Goal: Task Accomplishment & Management: Use online tool/utility

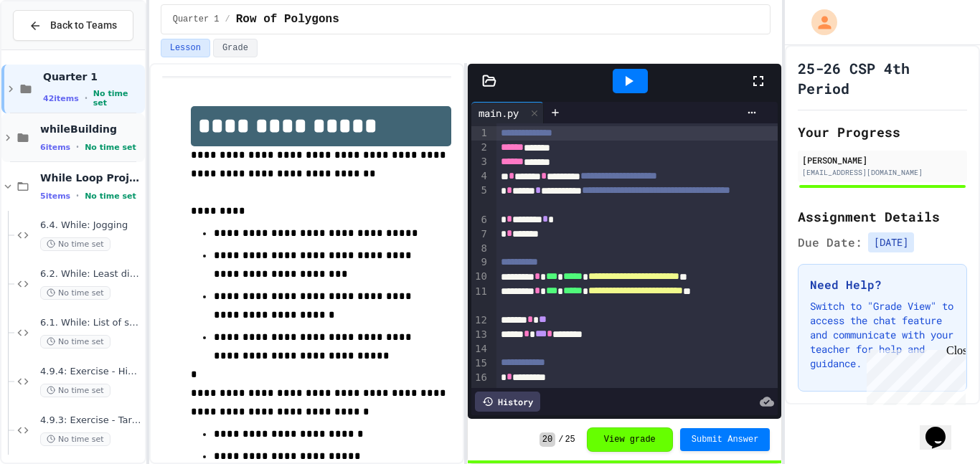
click at [8, 142] on icon at bounding box center [7, 137] width 13 height 13
click at [67, 181] on span "print 1 - 100" at bounding box center [91, 177] width 102 height 12
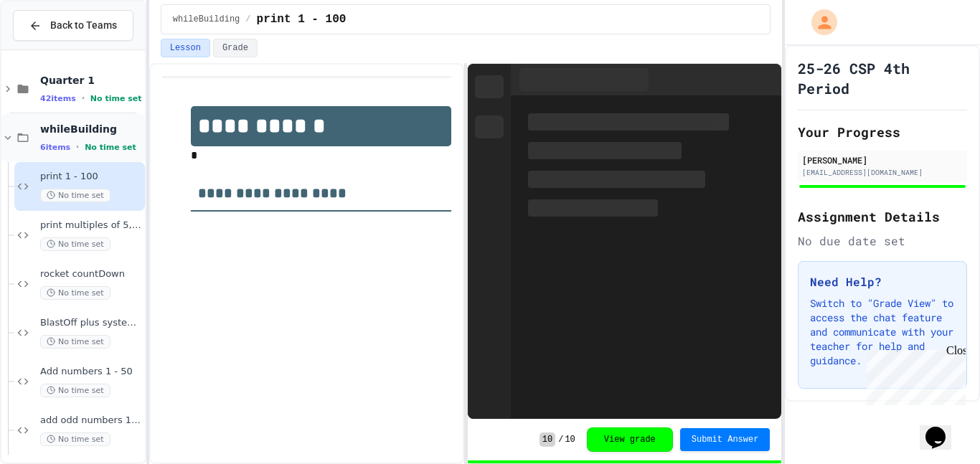
click at [7, 137] on icon at bounding box center [7, 137] width 13 height 13
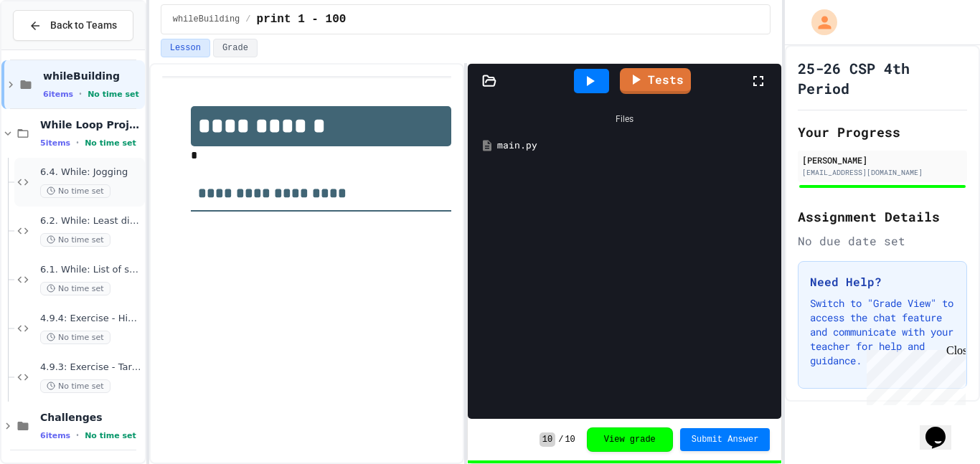
scroll to position [55, 0]
click at [80, 314] on span "4.9.4: Exercise - Higher or Lower I" at bounding box center [91, 317] width 102 height 12
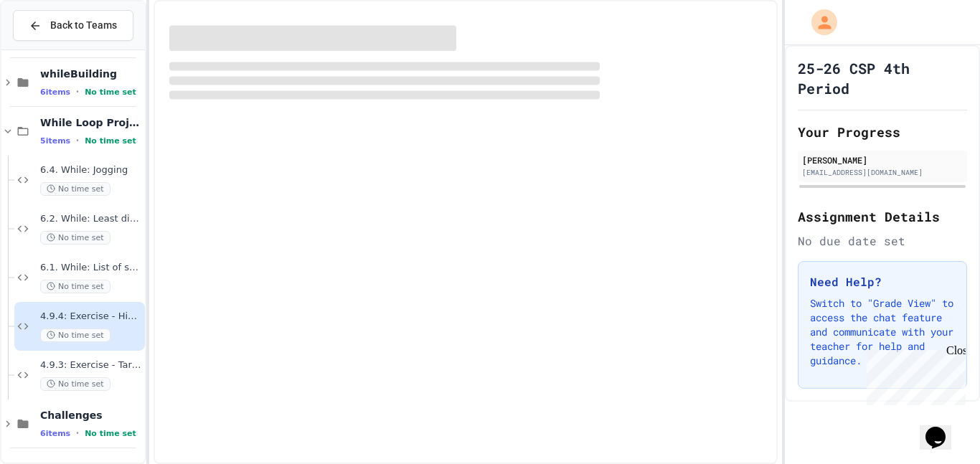
scroll to position [38, 0]
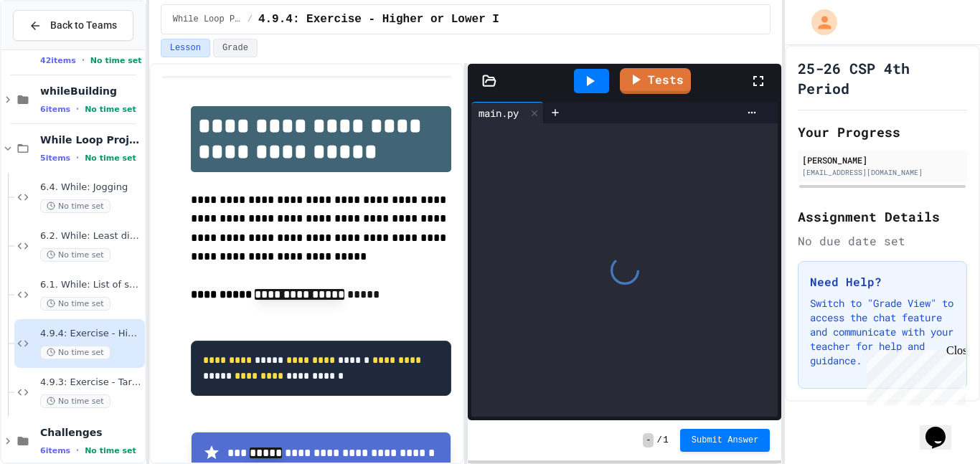
click at [75, 293] on div "6.1. While: List of squares No time set" at bounding box center [91, 295] width 102 height 32
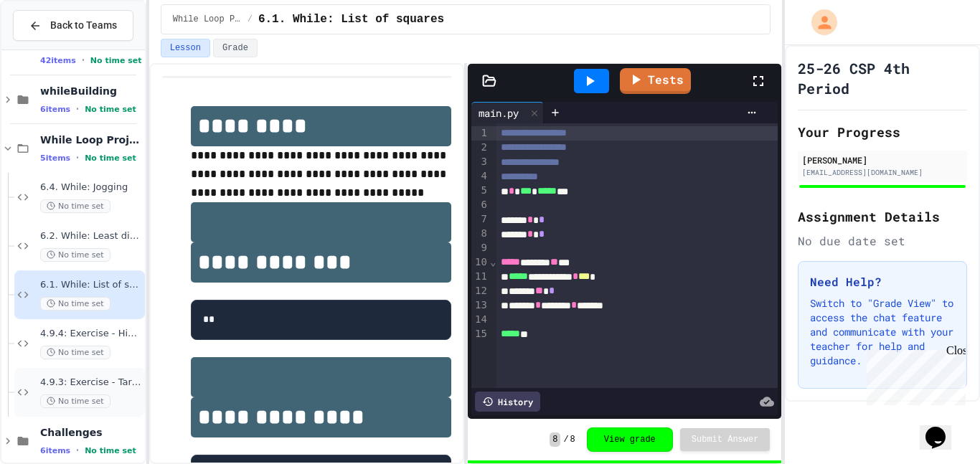
click at [76, 379] on span "4.9.3: Exercise - Target Sum" at bounding box center [91, 383] width 102 height 12
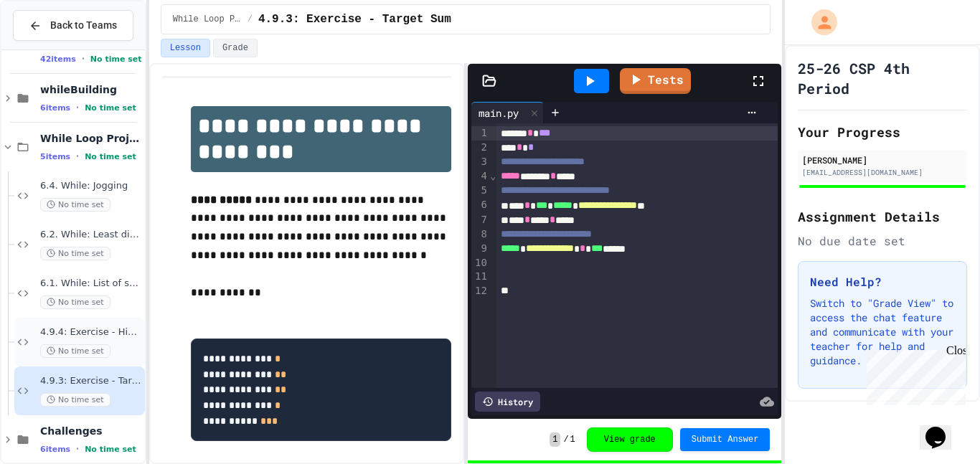
scroll to position [37, 0]
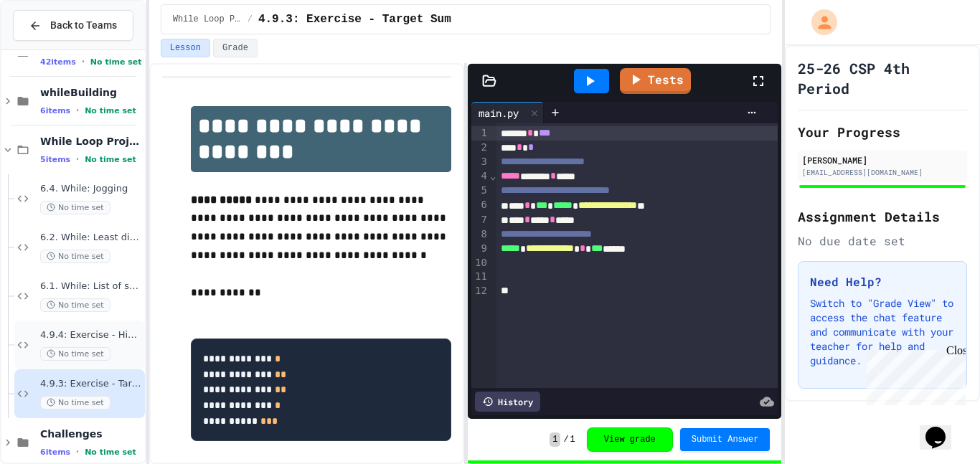
click at [62, 344] on div "4.9.4: Exercise - Higher or Lower I No time set" at bounding box center [91, 345] width 102 height 32
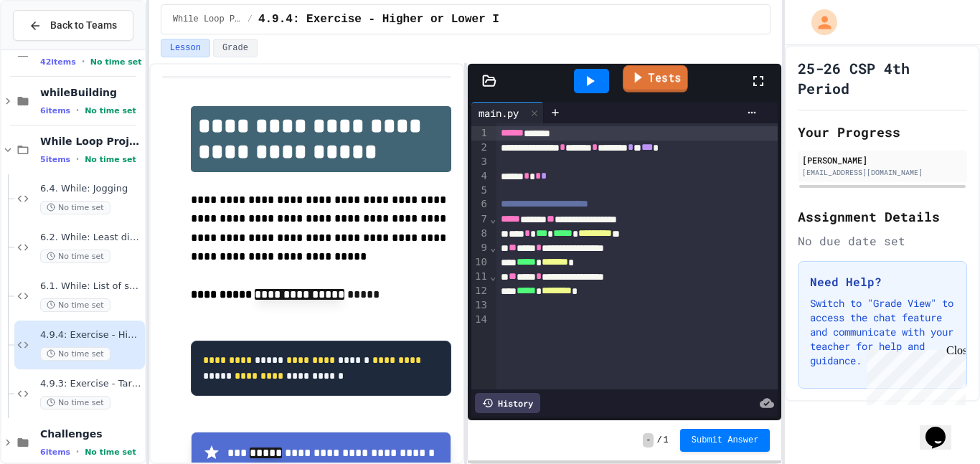
click at [674, 90] on link "Tests" at bounding box center [655, 78] width 65 height 27
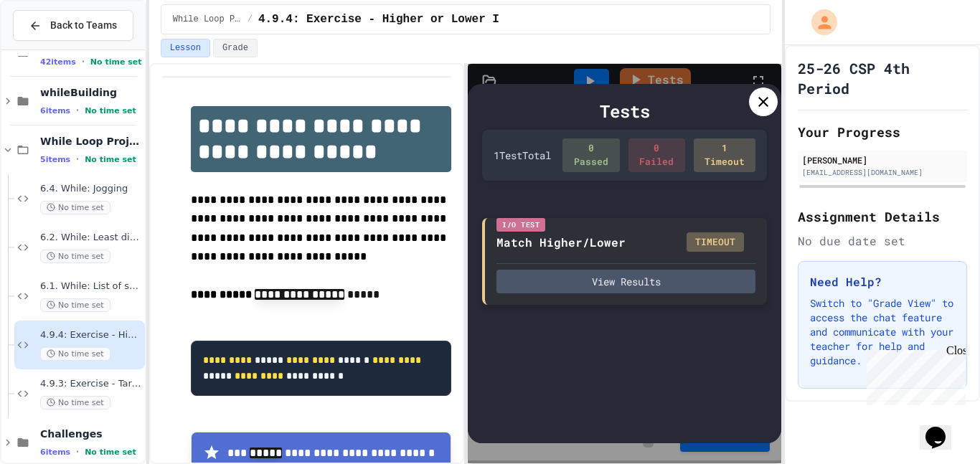
click at [649, 299] on div "I/O Test Match Higher/Lower TIMEOUT View Results" at bounding box center [624, 262] width 285 height 88
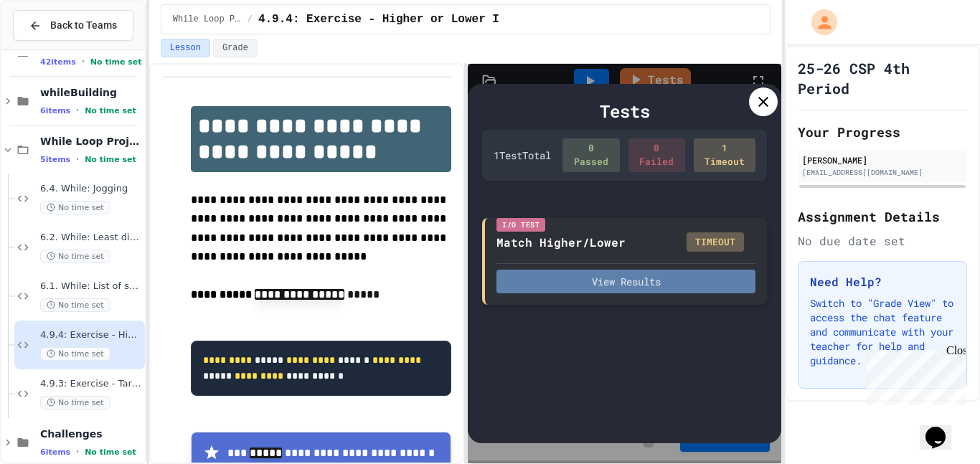
click at [645, 284] on button "View Results" at bounding box center [626, 282] width 259 height 24
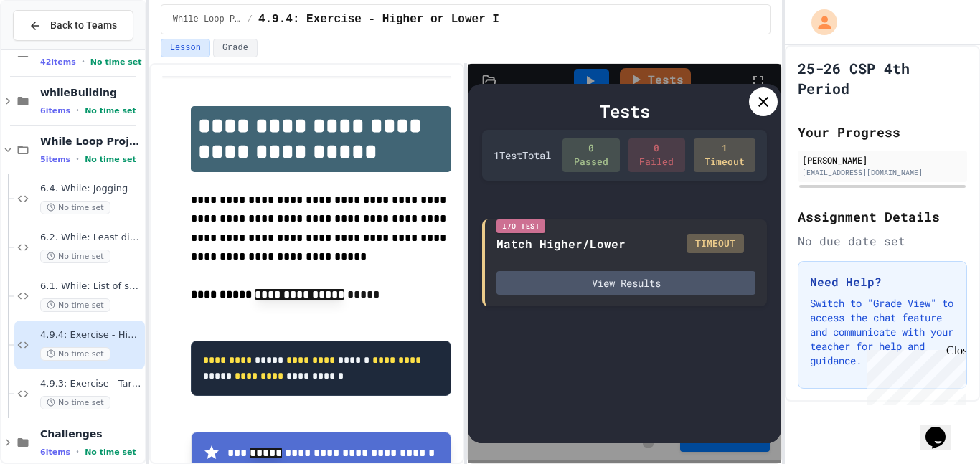
click at [761, 93] on icon at bounding box center [763, 101] width 17 height 17
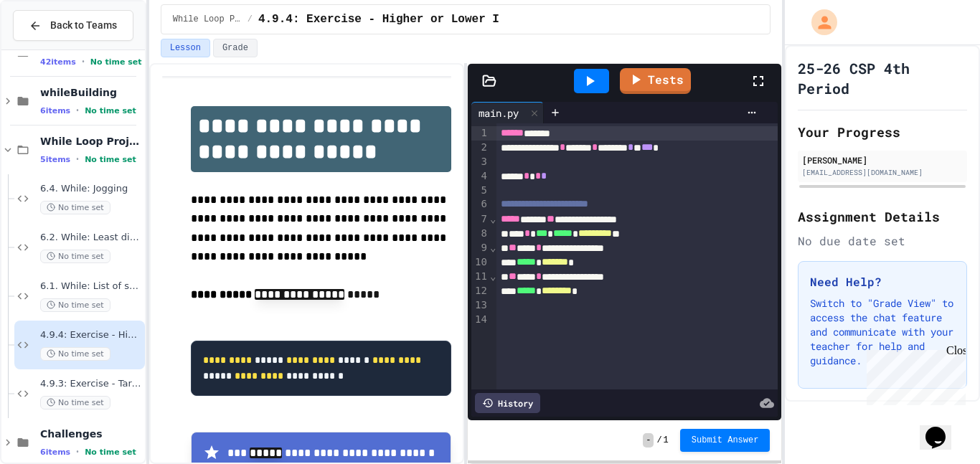
click at [530, 231] on div "*** * *** * ***** * ********* **" at bounding box center [638, 234] width 282 height 14
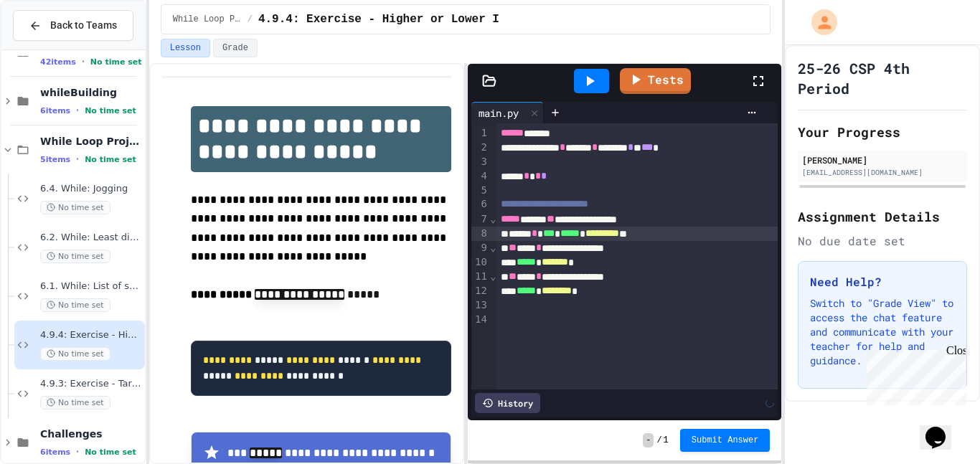
click at [545, 248] on div "**********" at bounding box center [638, 248] width 282 height 14
click at [543, 277] on div "**********" at bounding box center [638, 277] width 282 height 14
click at [631, 293] on div "***** * ******** *" at bounding box center [638, 291] width 282 height 14
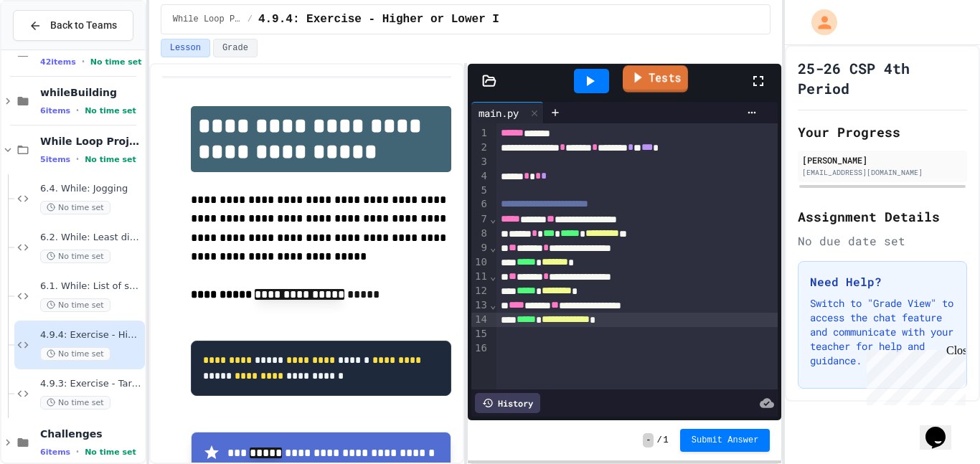
click at [651, 86] on link "Tests" at bounding box center [655, 78] width 65 height 27
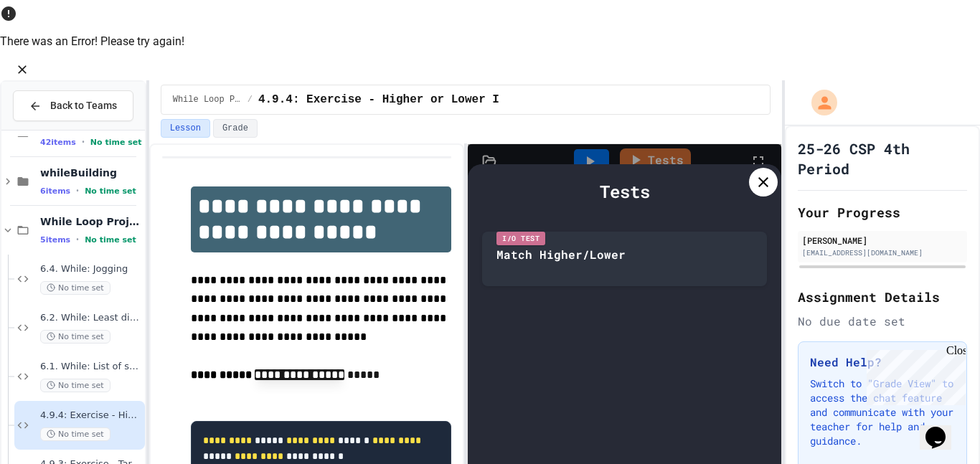
click at [29, 62] on icon "Close" at bounding box center [22, 69] width 14 height 14
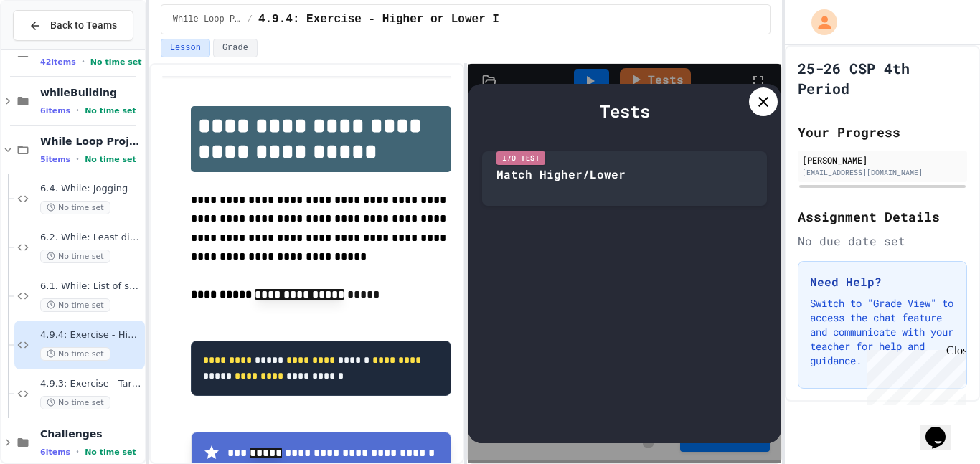
click at [753, 96] on div at bounding box center [763, 102] width 29 height 29
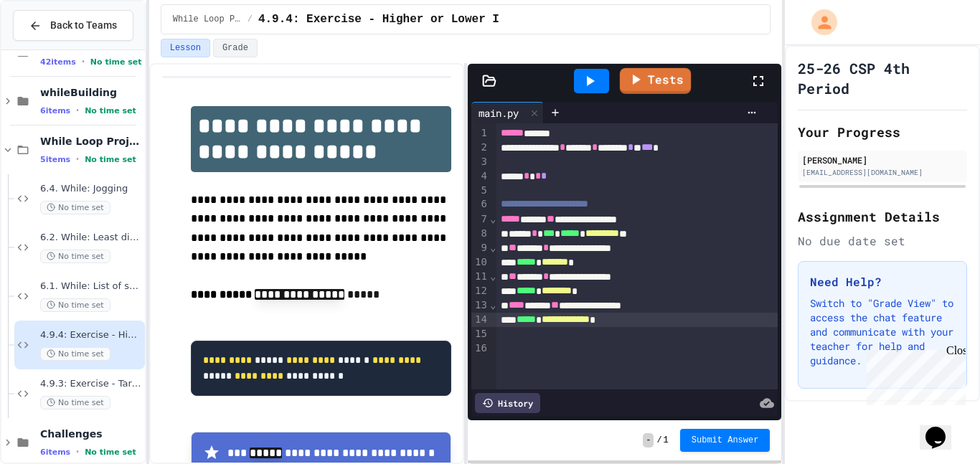
click at [669, 85] on link "Tests" at bounding box center [655, 81] width 71 height 26
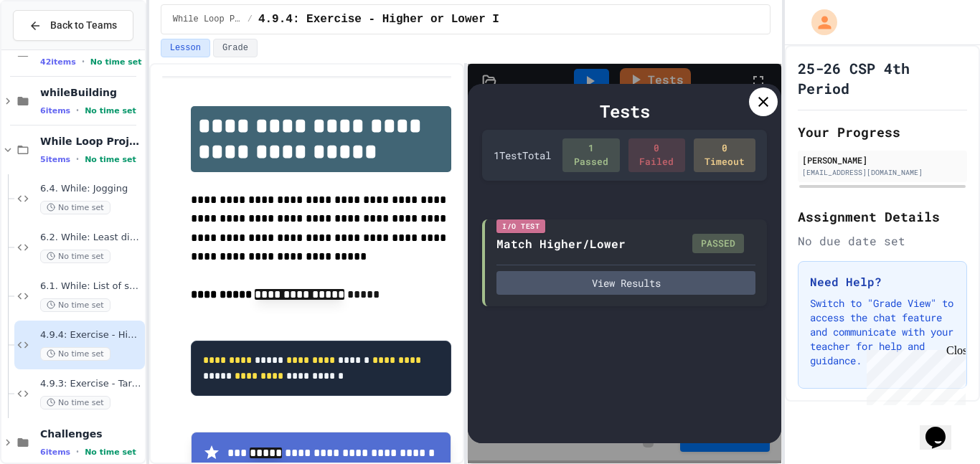
click at [761, 103] on icon at bounding box center [764, 102] width 10 height 10
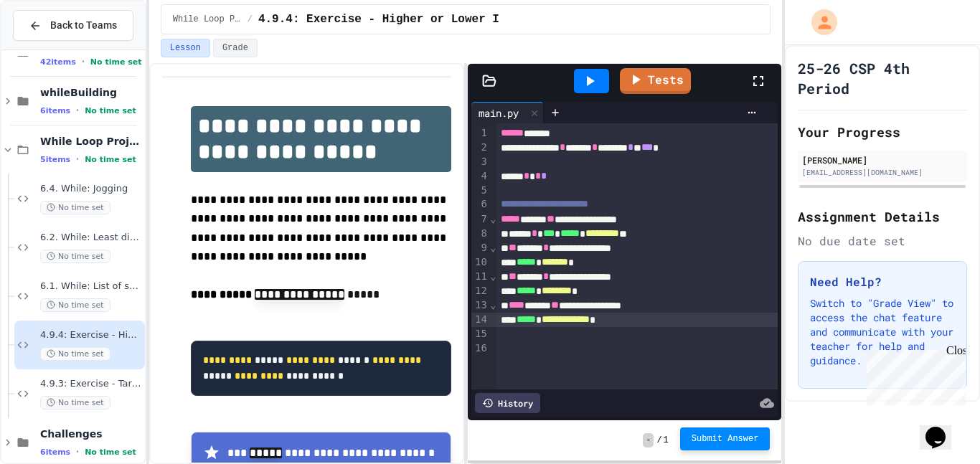
click at [720, 433] on button "Submit Answer" at bounding box center [725, 439] width 90 height 23
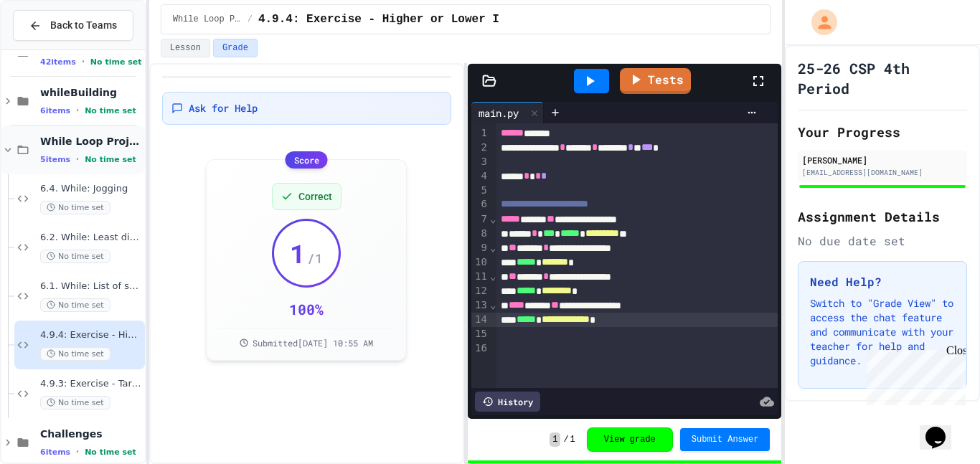
click at [12, 149] on icon at bounding box center [7, 150] width 13 height 13
